Goal: Find contact information: Find contact information

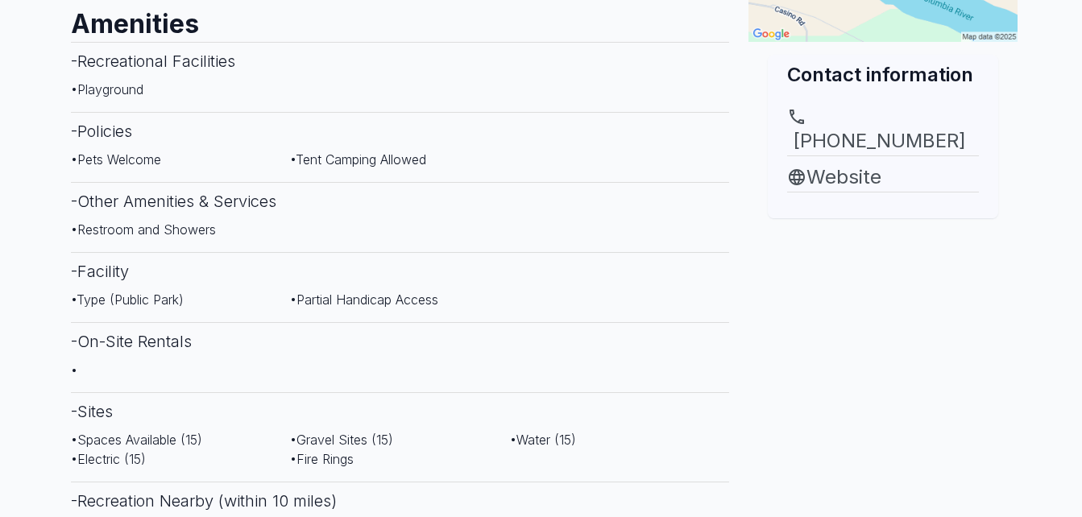
scroll to position [564, 0]
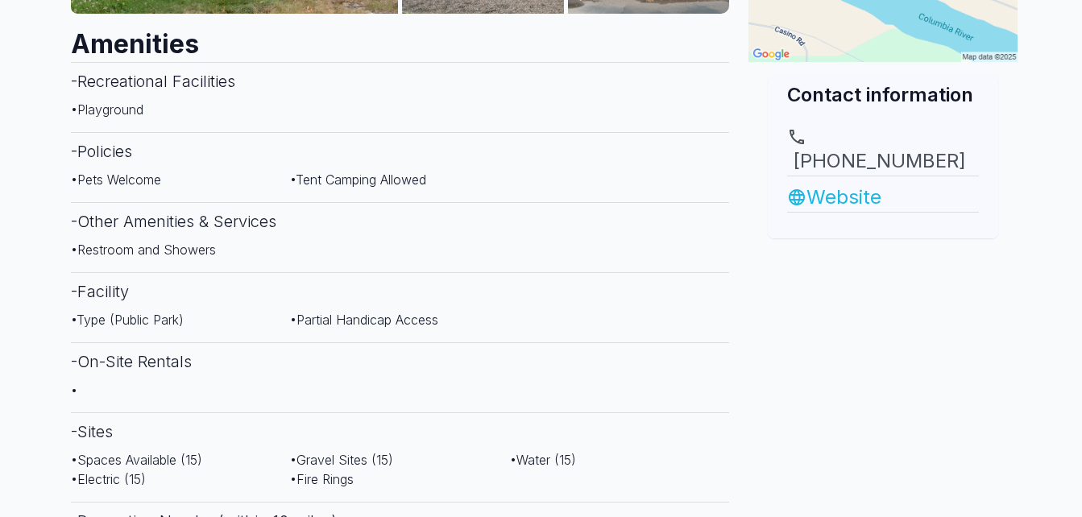
click at [838, 183] on link "Website" at bounding box center [883, 197] width 192 height 29
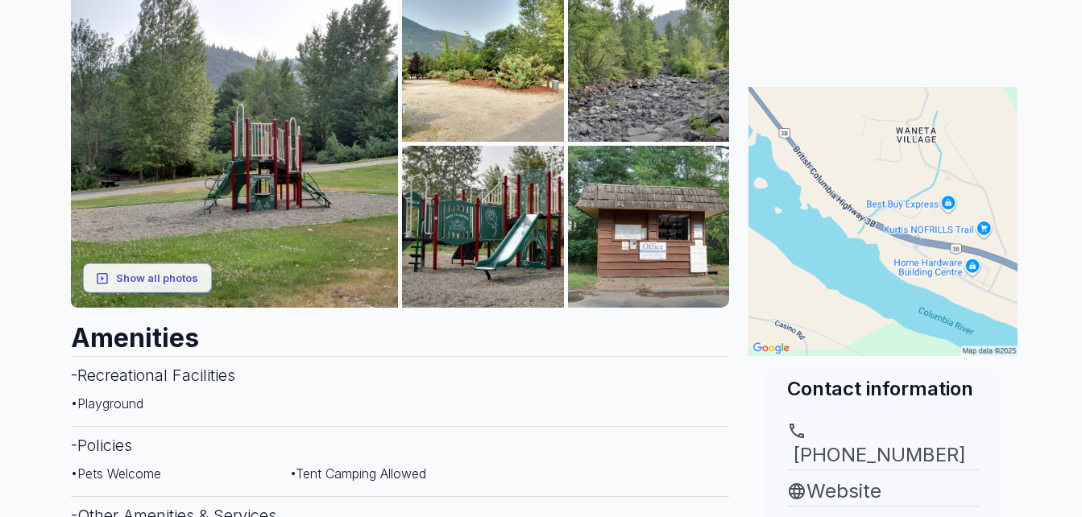
scroll to position [242, 0]
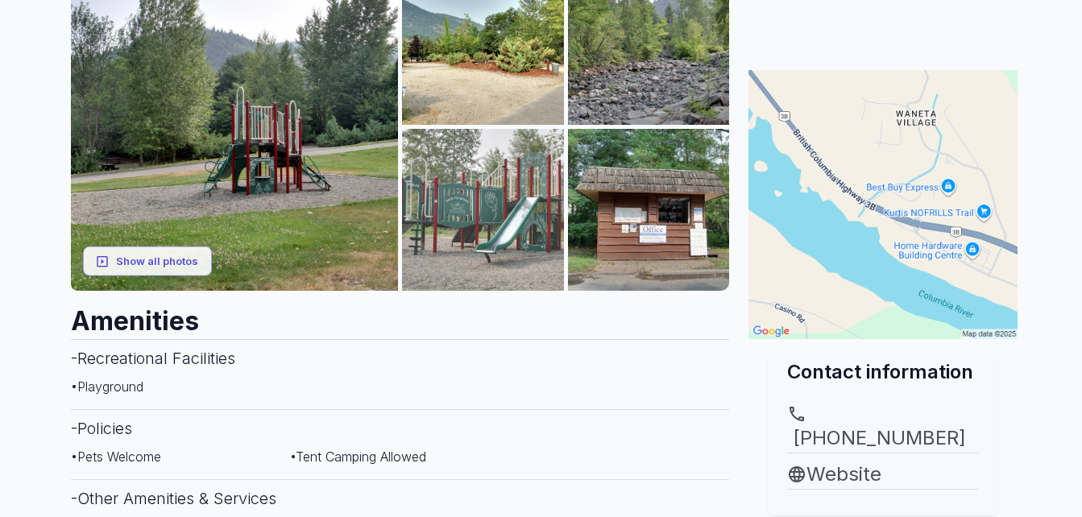
scroll to position [261, 0]
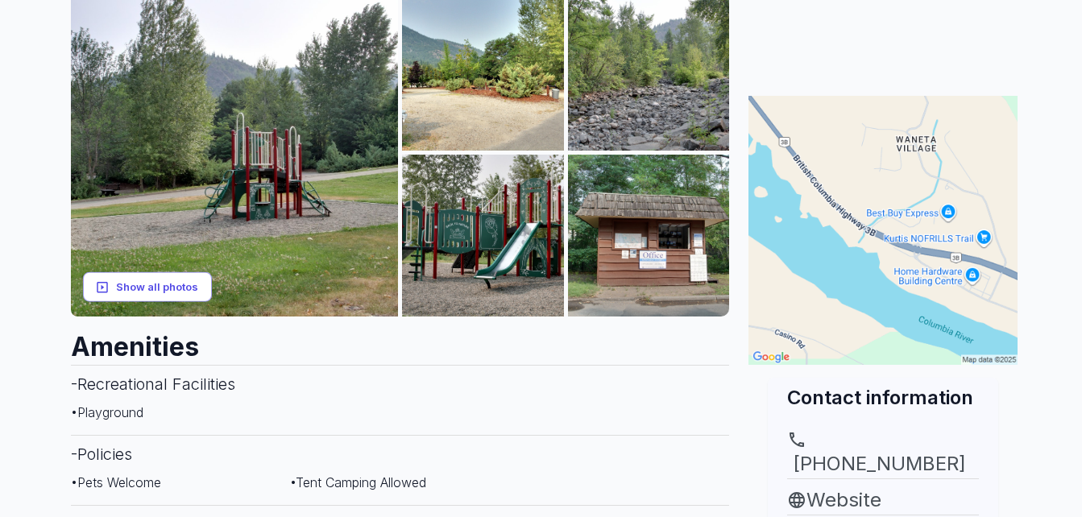
click at [151, 288] on button "Show all photos" at bounding box center [147, 287] width 129 height 30
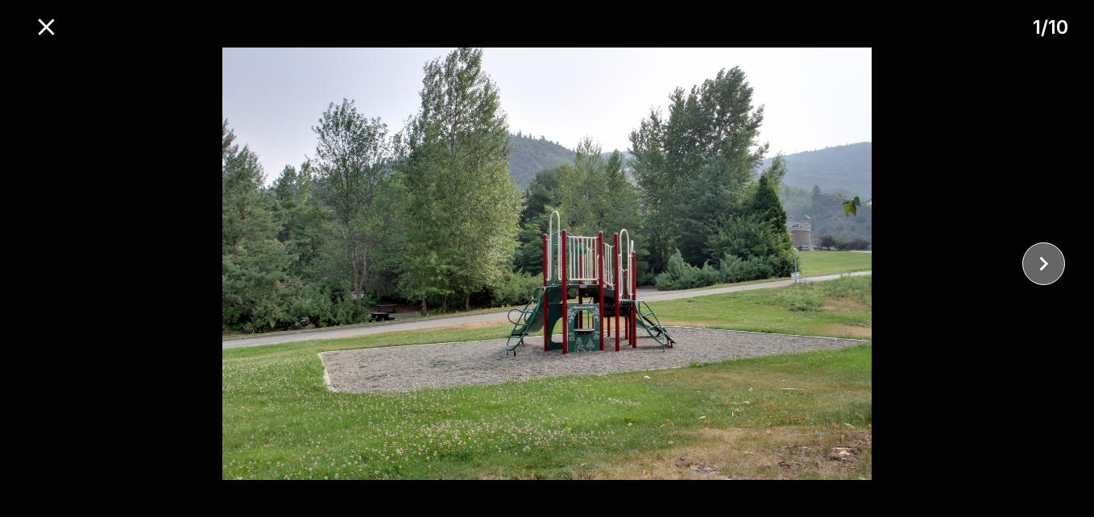
click at [1045, 258] on icon "close" at bounding box center [1043, 264] width 28 height 28
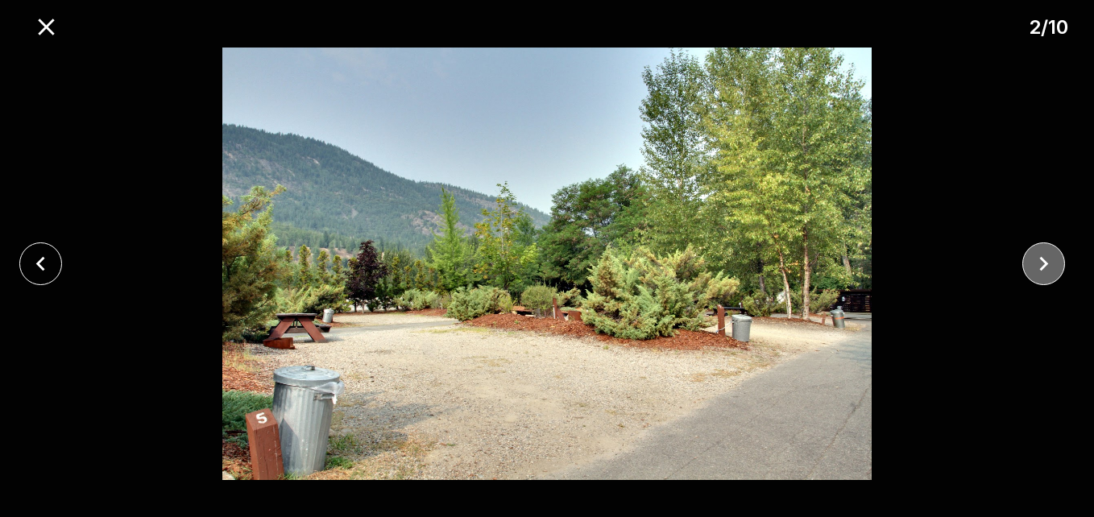
click at [1047, 261] on icon "close" at bounding box center [1043, 264] width 28 height 28
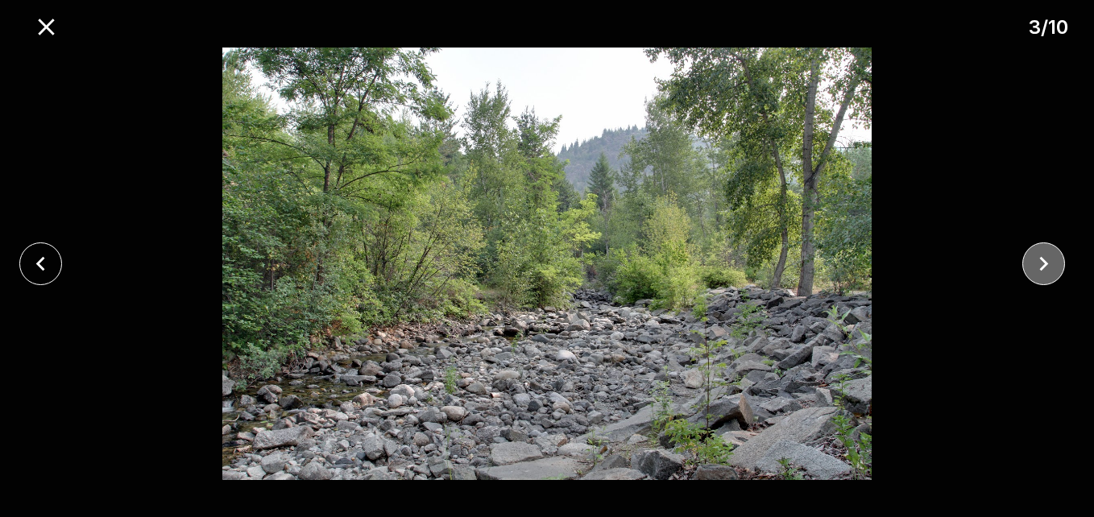
click at [1049, 267] on icon "close" at bounding box center [1043, 264] width 28 height 28
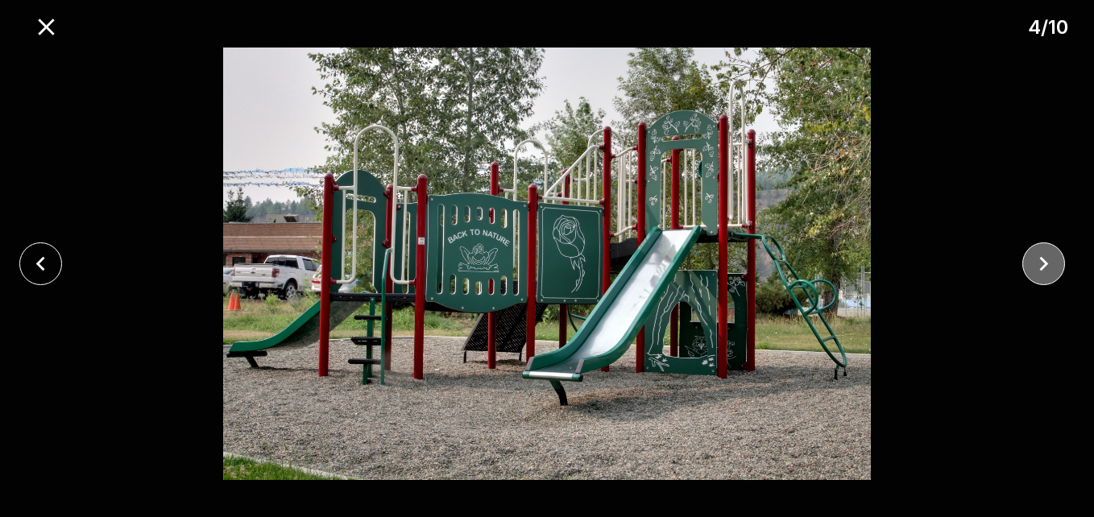
click at [1049, 267] on icon "close" at bounding box center [1043, 264] width 28 height 28
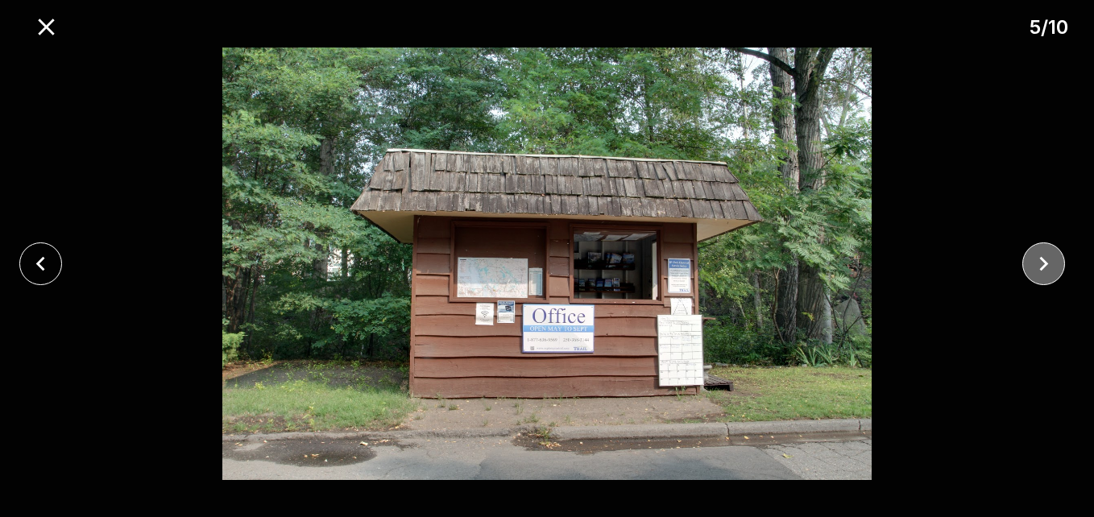
click at [1050, 269] on icon "close" at bounding box center [1043, 264] width 28 height 28
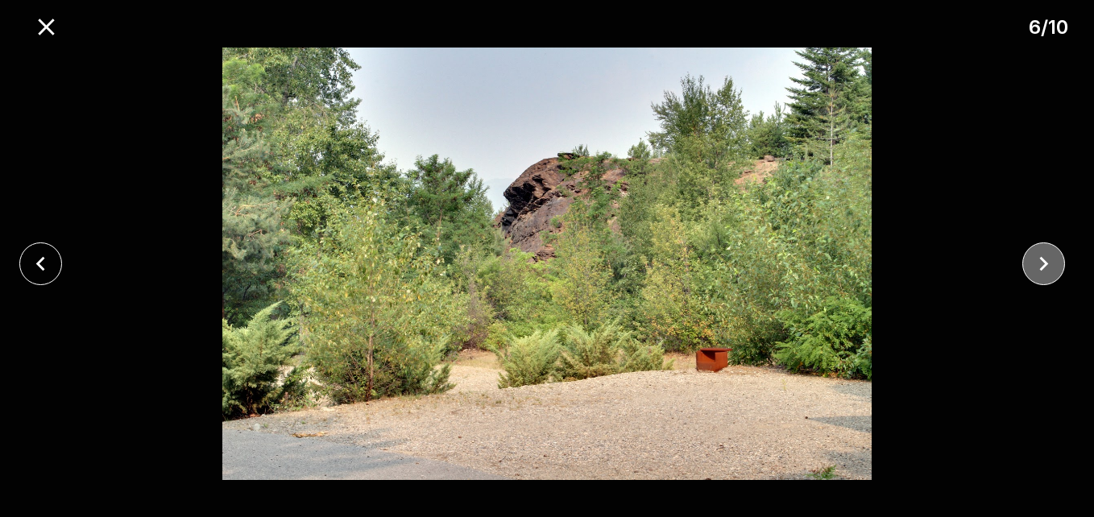
click at [1049, 269] on icon "close" at bounding box center [1043, 264] width 28 height 28
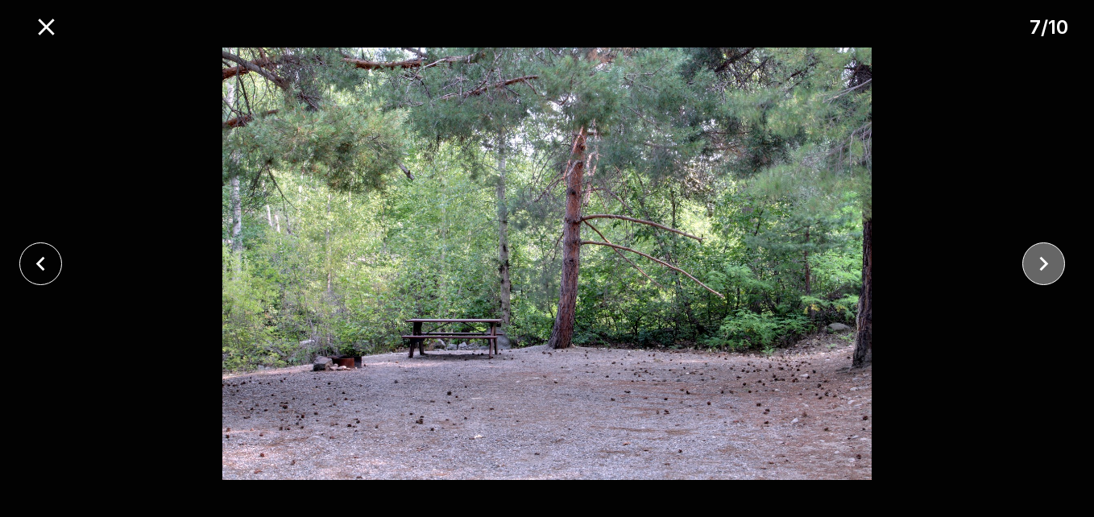
click at [1049, 269] on icon "close" at bounding box center [1043, 264] width 28 height 28
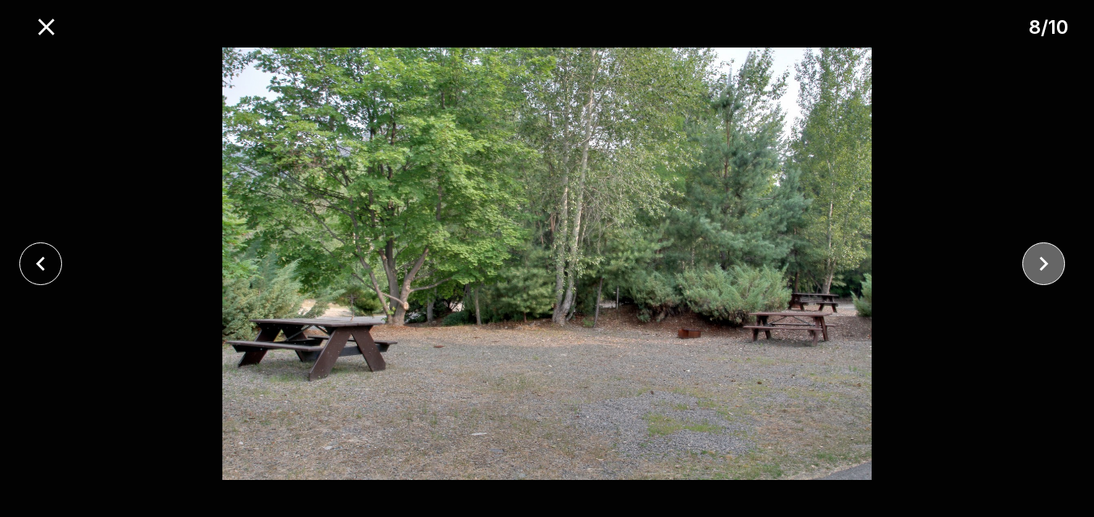
click at [1049, 269] on icon "close" at bounding box center [1043, 264] width 28 height 28
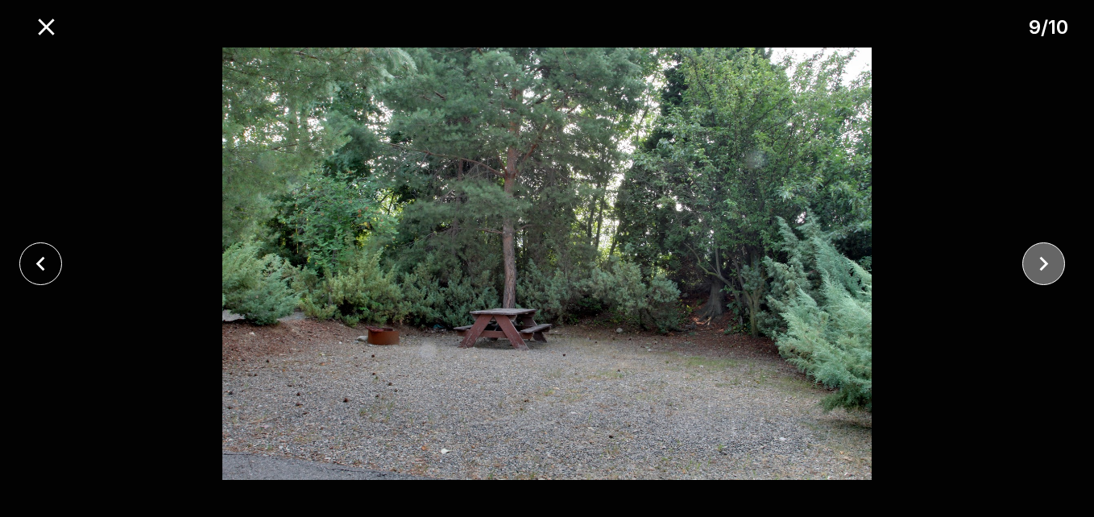
click at [1054, 271] on icon "close" at bounding box center [1043, 264] width 28 height 28
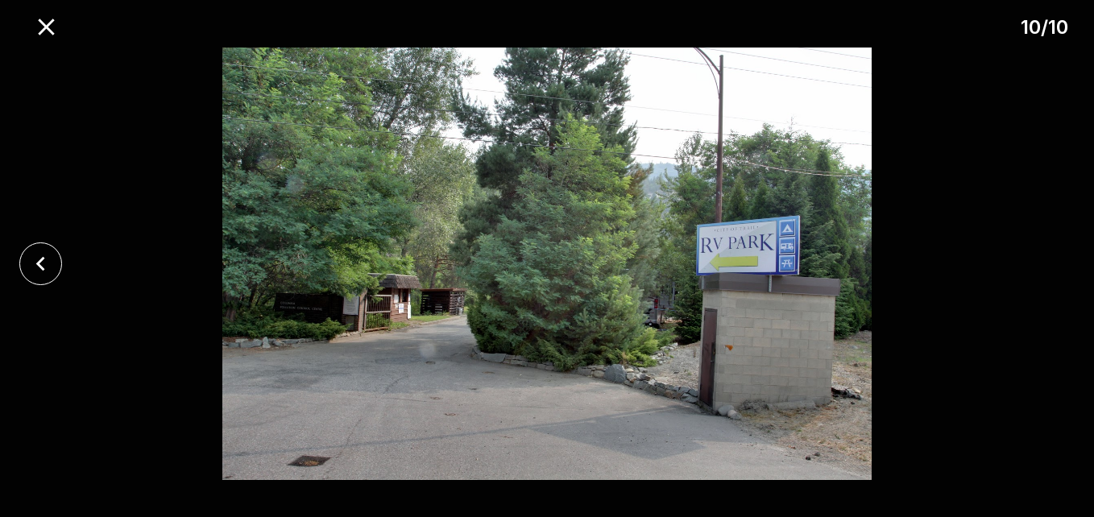
click at [1054, 271] on div at bounding box center [547, 264] width 1094 height 433
drag, startPoint x: 45, startPoint y: 32, endPoint x: 70, endPoint y: 24, distance: 26.2
click at [50, 30] on icon "close" at bounding box center [46, 27] width 28 height 28
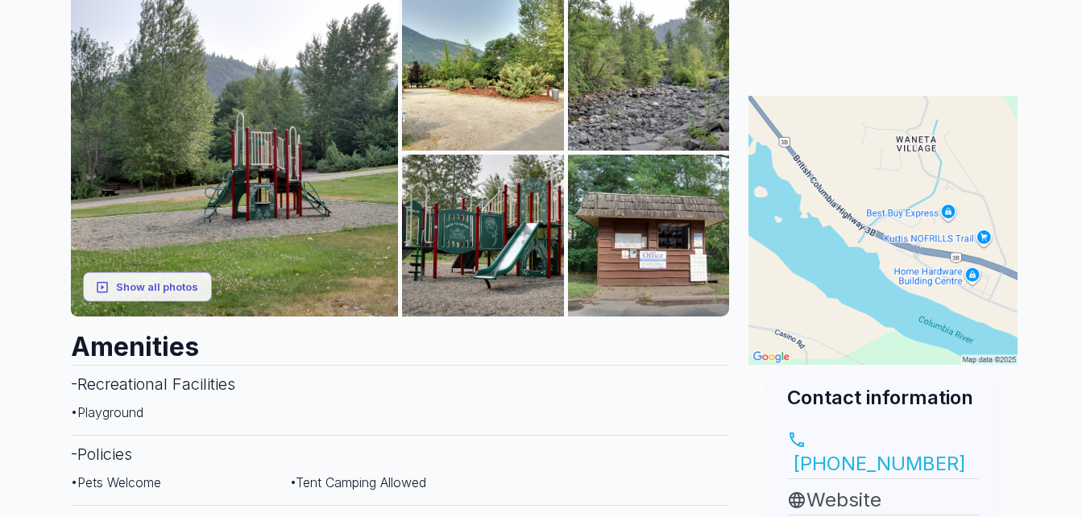
click at [878, 440] on link "[PHONE_NUMBER]" at bounding box center [883, 454] width 192 height 48
